Goal: Find contact information: Find contact information

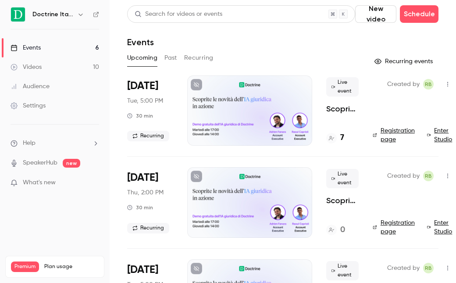
click at [341, 140] on h4 "7" at bounding box center [342, 138] width 4 height 12
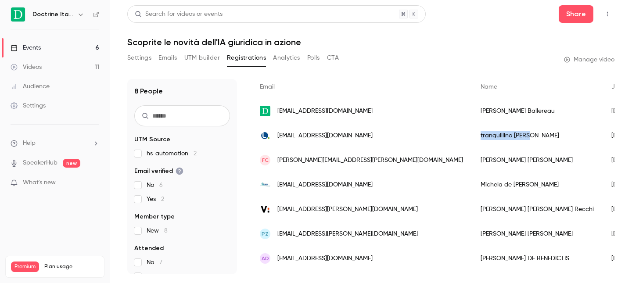
drag, startPoint x: 474, startPoint y: 136, endPoint x: 423, endPoint y: 136, distance: 51.3
click at [456, 136] on div "[PERSON_NAME]" at bounding box center [537, 135] width 131 height 25
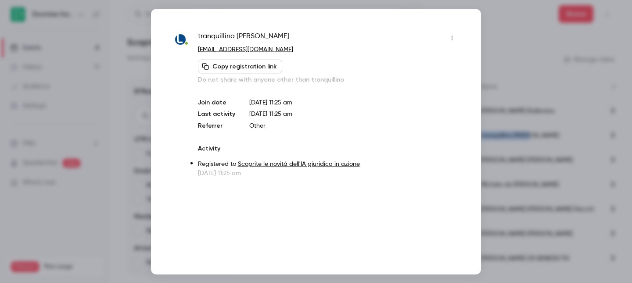
copy div "[PERSON_NAME]"
click at [251, 36] on span "[PERSON_NAME]" at bounding box center [243, 38] width 91 height 14
copy div "[PERSON_NAME]"
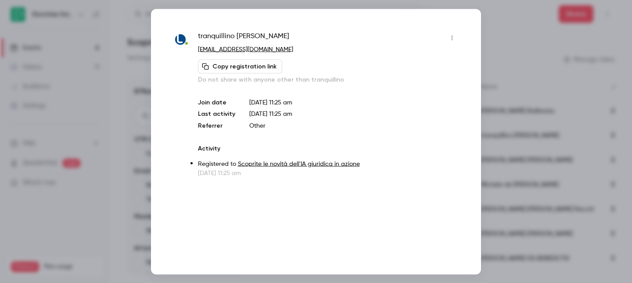
click at [307, 107] on div "Join date [DATE] 11:25 am Last activity [DATE] 11:25 am Referrer Other" at bounding box center [328, 114] width 261 height 32
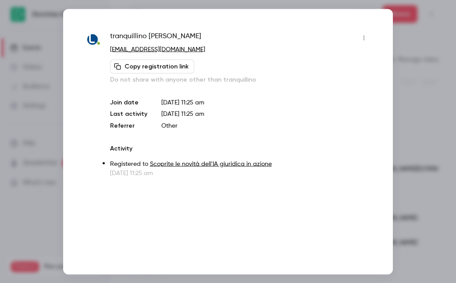
scroll to position [73, 0]
click at [432, 105] on div at bounding box center [228, 141] width 456 height 283
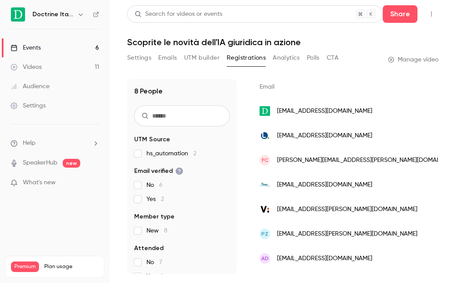
click at [306, 167] on div "fc [EMAIL_ADDRESS][PERSON_NAME][DOMAIN_NAME]" at bounding box center [361, 160] width 221 height 25
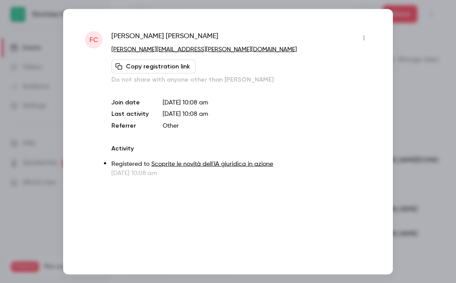
click at [403, 104] on div at bounding box center [228, 141] width 456 height 283
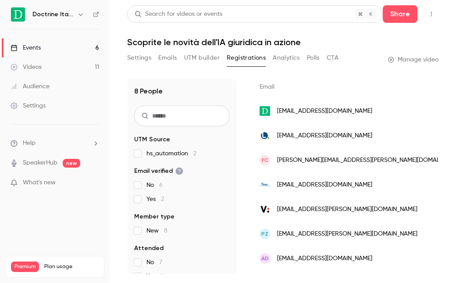
click at [322, 159] on span "[PERSON_NAME][EMAIL_ADDRESS][PERSON_NAME][DOMAIN_NAME]" at bounding box center [370, 160] width 186 height 9
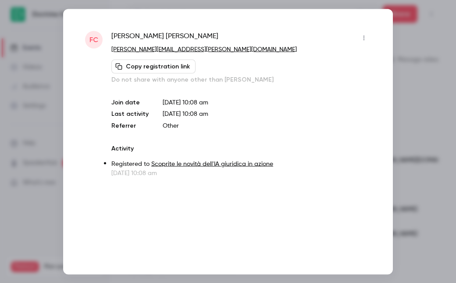
click at [166, 37] on div "[PERSON_NAME]" at bounding box center [241, 38] width 260 height 14
click at [165, 37] on div "[PERSON_NAME]" at bounding box center [241, 38] width 260 height 14
click at [161, 35] on span "[PERSON_NAME]" at bounding box center [164, 38] width 107 height 14
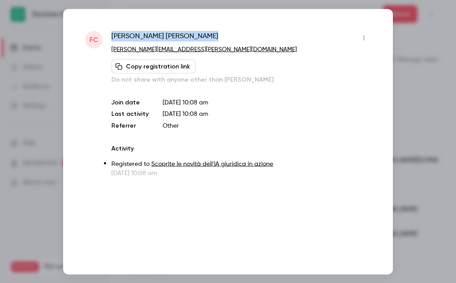
click at [161, 35] on span "[PERSON_NAME]" at bounding box center [164, 38] width 107 height 14
drag, startPoint x: 420, startPoint y: 87, endPoint x: 378, endPoint y: 109, distance: 47.3
click at [419, 87] on div at bounding box center [228, 141] width 456 height 283
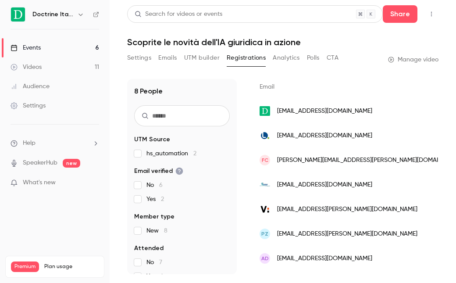
click at [317, 184] on span "[EMAIL_ADDRESS][DOMAIN_NAME]" at bounding box center [324, 184] width 95 height 9
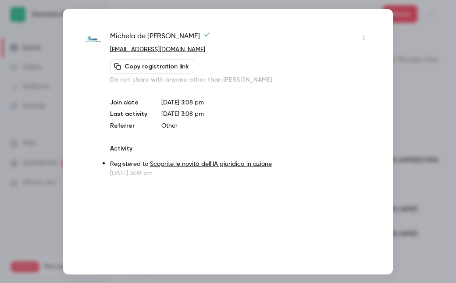
click at [428, 75] on div at bounding box center [228, 141] width 456 height 283
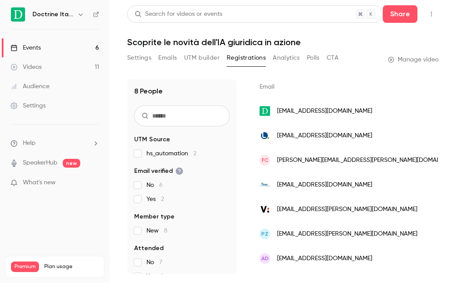
click at [315, 211] on span "[EMAIL_ADDRESS][PERSON_NAME][DOMAIN_NAME]" at bounding box center [347, 209] width 140 height 9
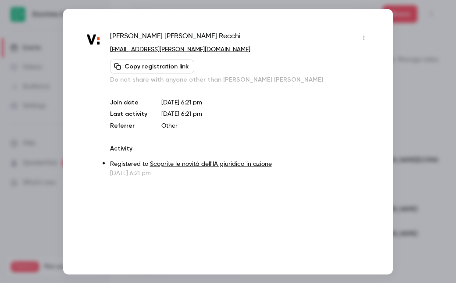
click at [164, 33] on span "[PERSON_NAME]" at bounding box center [175, 38] width 131 height 14
copy div "[PERSON_NAME]"
click at [421, 74] on div at bounding box center [228, 141] width 456 height 283
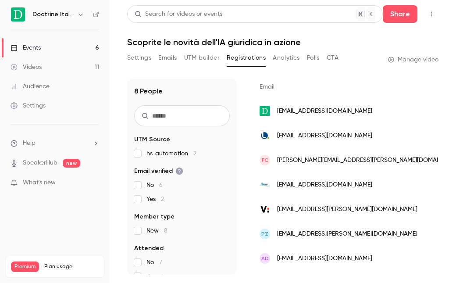
click at [305, 231] on span "[EMAIL_ADDRESS][PERSON_NAME][DOMAIN_NAME]" at bounding box center [347, 233] width 140 height 9
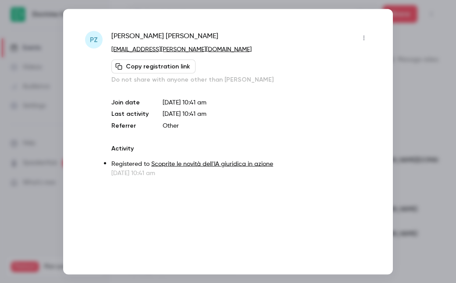
click at [393, 113] on div at bounding box center [228, 141] width 456 height 283
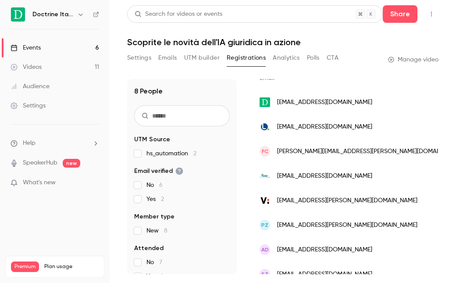
scroll to position [107, 0]
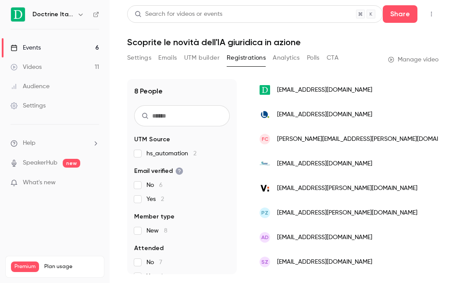
click at [335, 229] on div "AD [EMAIL_ADDRESS][DOMAIN_NAME]" at bounding box center [361, 237] width 221 height 25
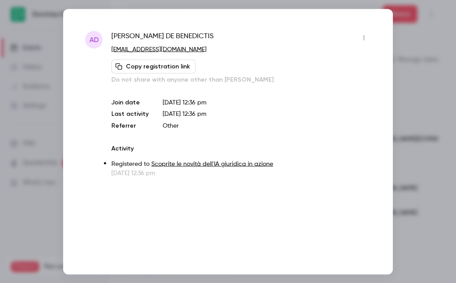
click at [169, 35] on span "[PERSON_NAME]" at bounding box center [162, 38] width 102 height 14
click at [169, 36] on span "[PERSON_NAME]" at bounding box center [162, 38] width 102 height 14
copy div "[PERSON_NAME]"
click at [36, 114] on div at bounding box center [228, 141] width 456 height 283
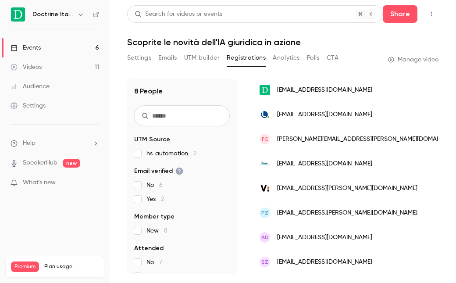
click at [307, 254] on div "SZ [EMAIL_ADDRESS][DOMAIN_NAME]" at bounding box center [361, 262] width 221 height 25
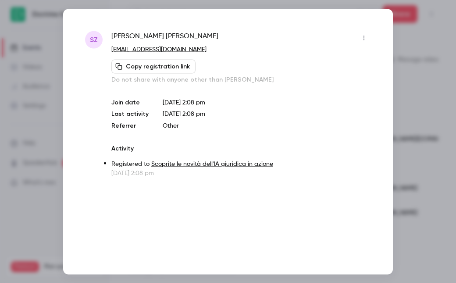
click at [132, 36] on span "[PERSON_NAME]" at bounding box center [164, 38] width 107 height 14
drag, startPoint x: 132, startPoint y: 36, endPoint x: 130, endPoint y: 56, distance: 20.2
click at [132, 36] on span "[PERSON_NAME]" at bounding box center [164, 38] width 107 height 14
copy div "[PERSON_NAME]"
